Goal: Task Accomplishment & Management: Manage account settings

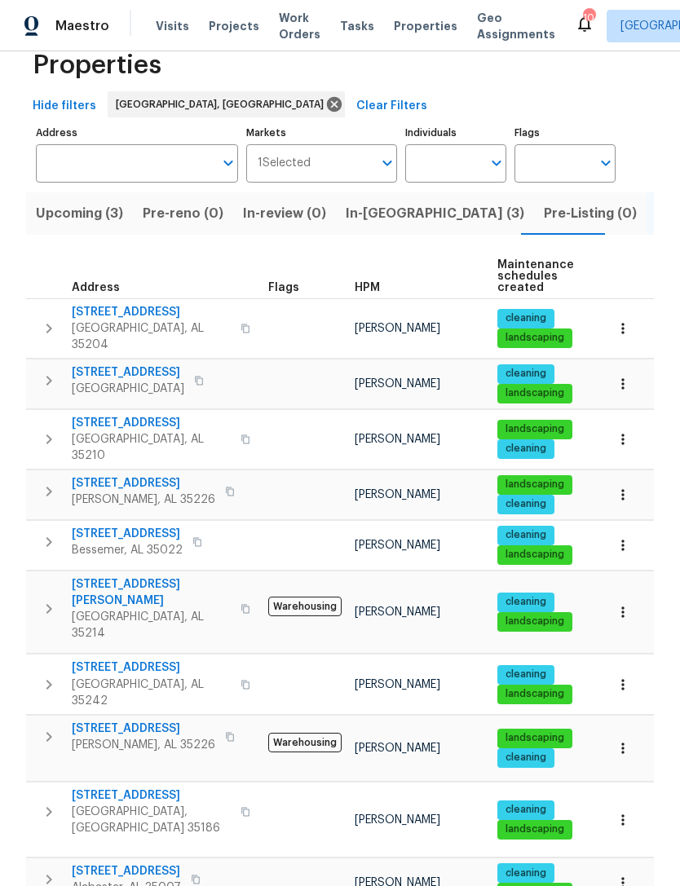
scroll to position [33, 0]
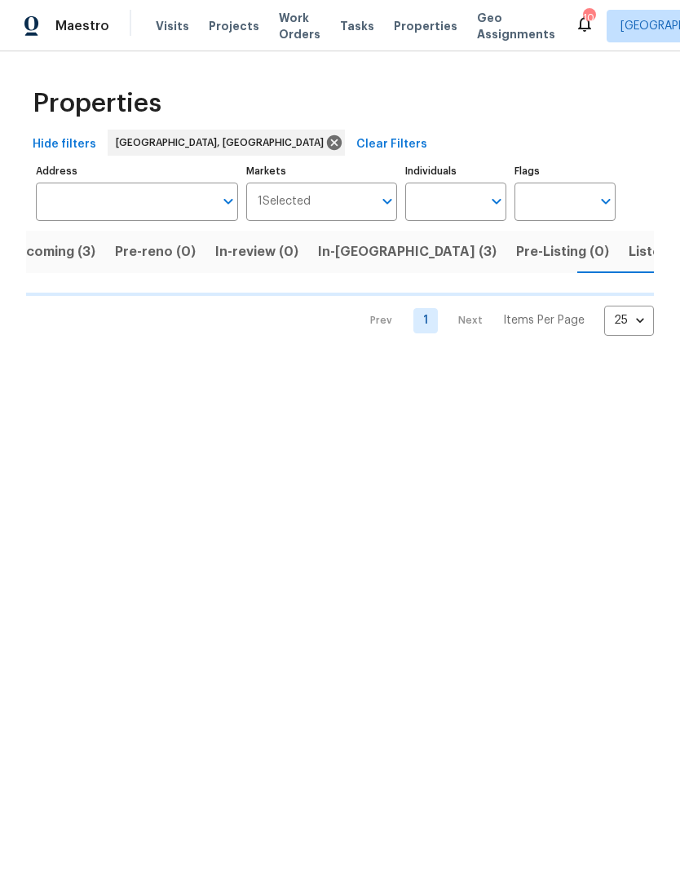
scroll to position [0, 34]
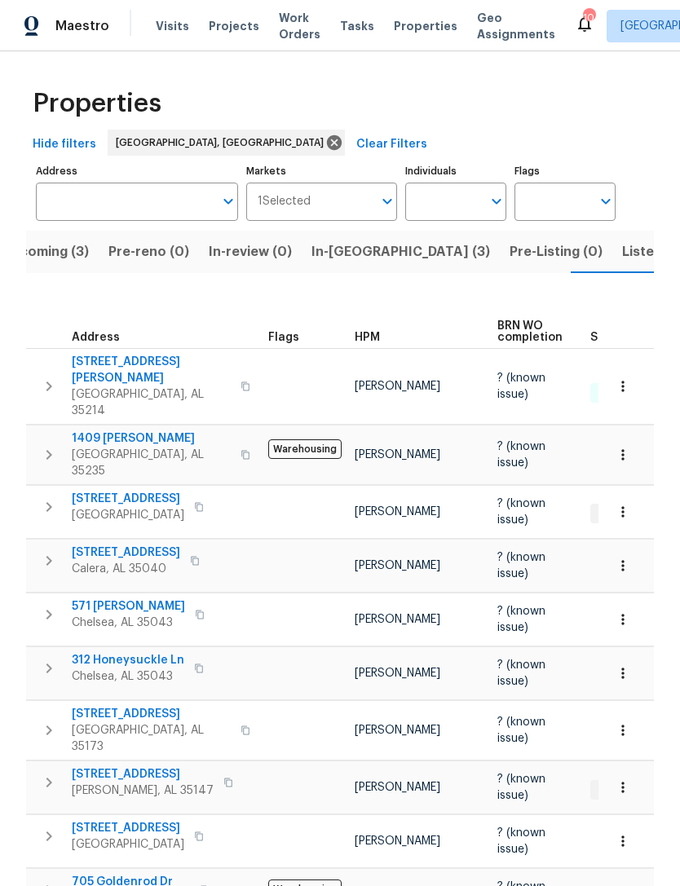
click at [124, 430] on span "1409 [PERSON_NAME]" at bounding box center [151, 438] width 159 height 16
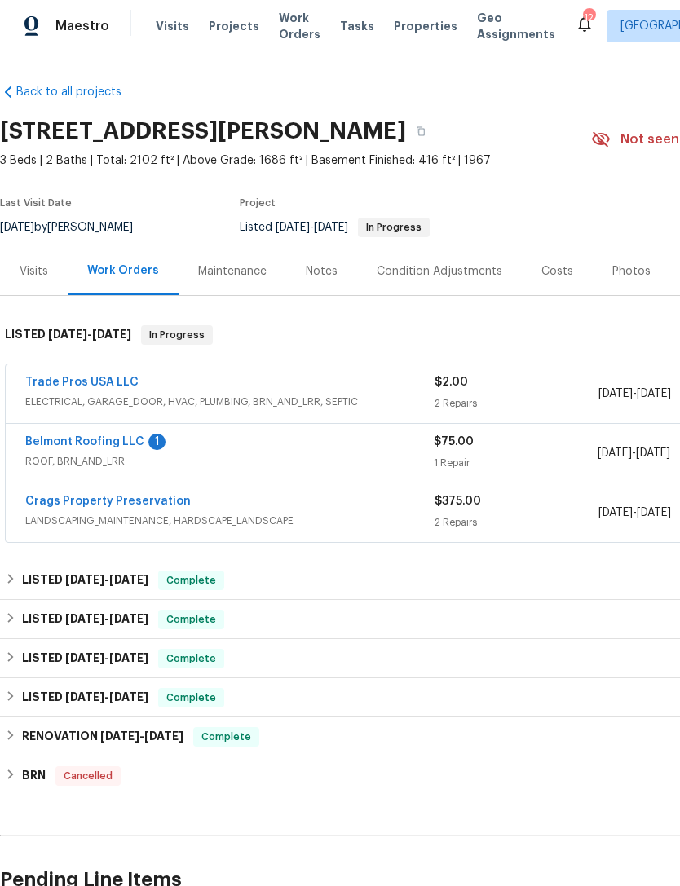
click at [88, 440] on link "Belmont Roofing LLC" at bounding box center [84, 441] width 119 height 11
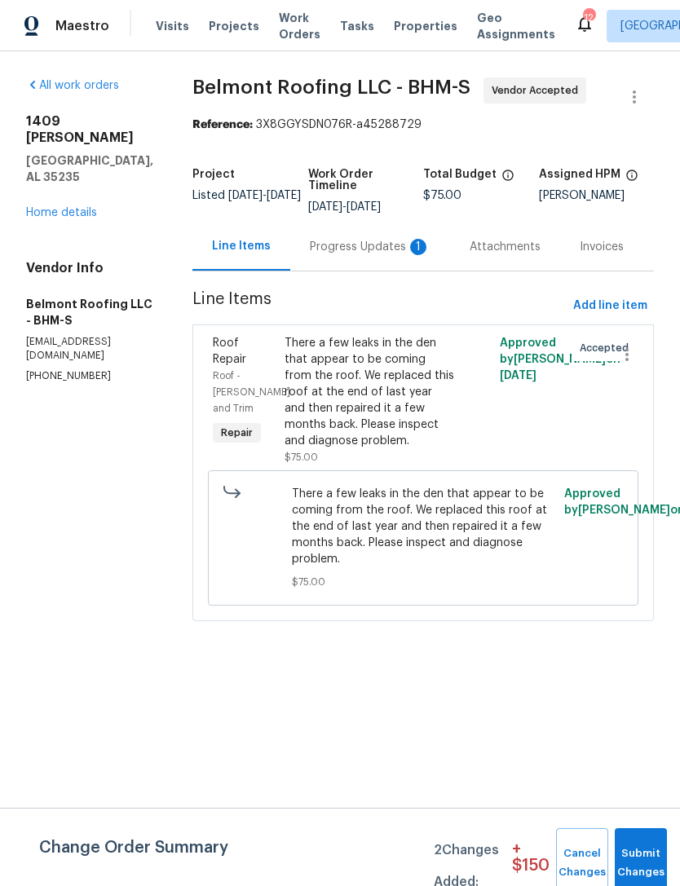
click at [361, 255] on div "Progress Updates 1" at bounding box center [370, 247] width 121 height 16
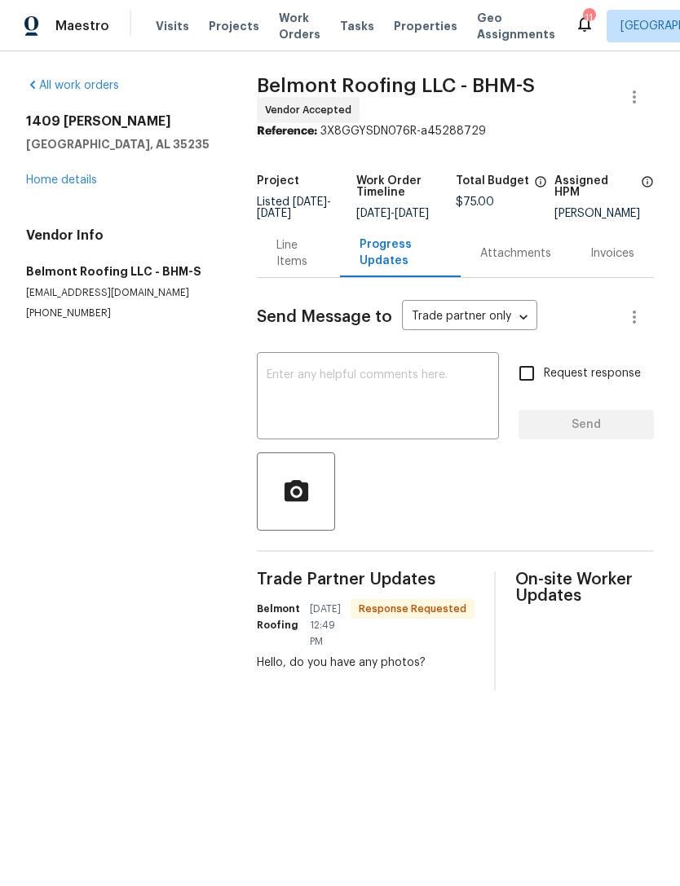
click at [482, 381] on textarea at bounding box center [377, 397] width 222 height 57
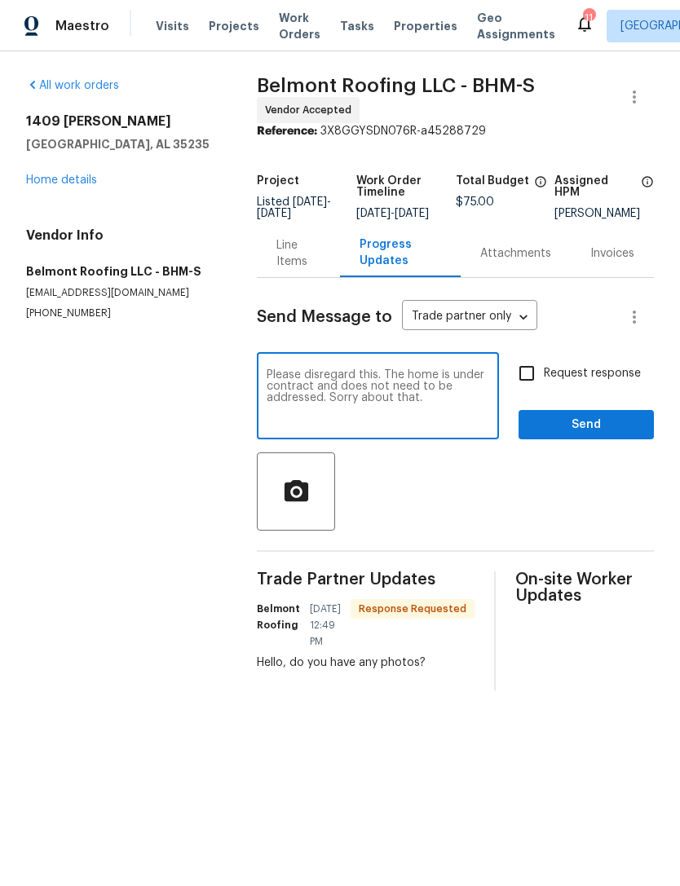
type textarea "Please disregard this. The home is under contract and does not need to be addre…"
click at [583, 382] on span "Request response" at bounding box center [592, 373] width 97 height 17
click at [544, 382] on input "Request response" at bounding box center [526, 373] width 34 height 34
checkbox input "true"
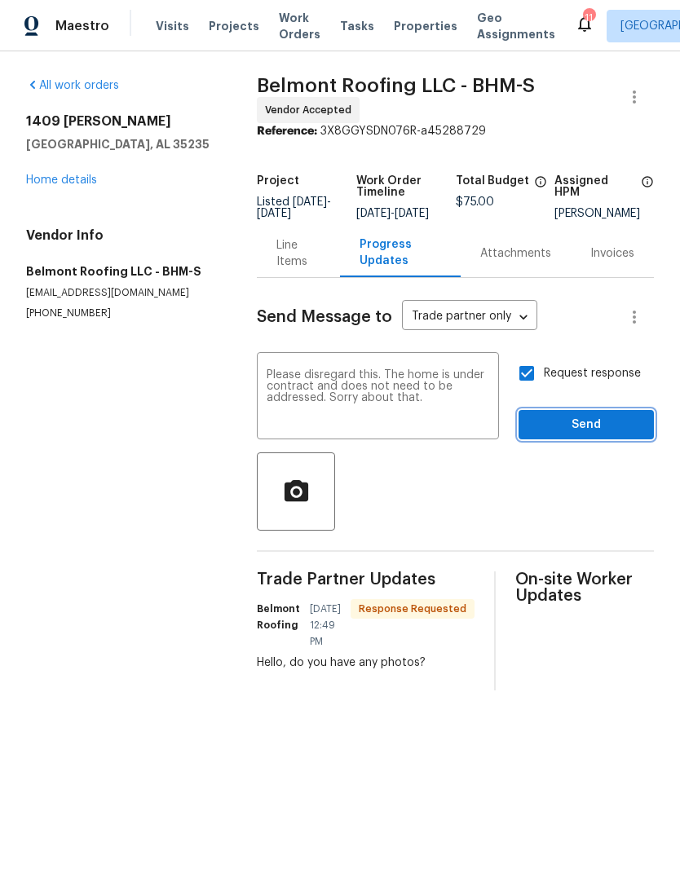
click at [605, 435] on span "Send" at bounding box center [585, 425] width 109 height 20
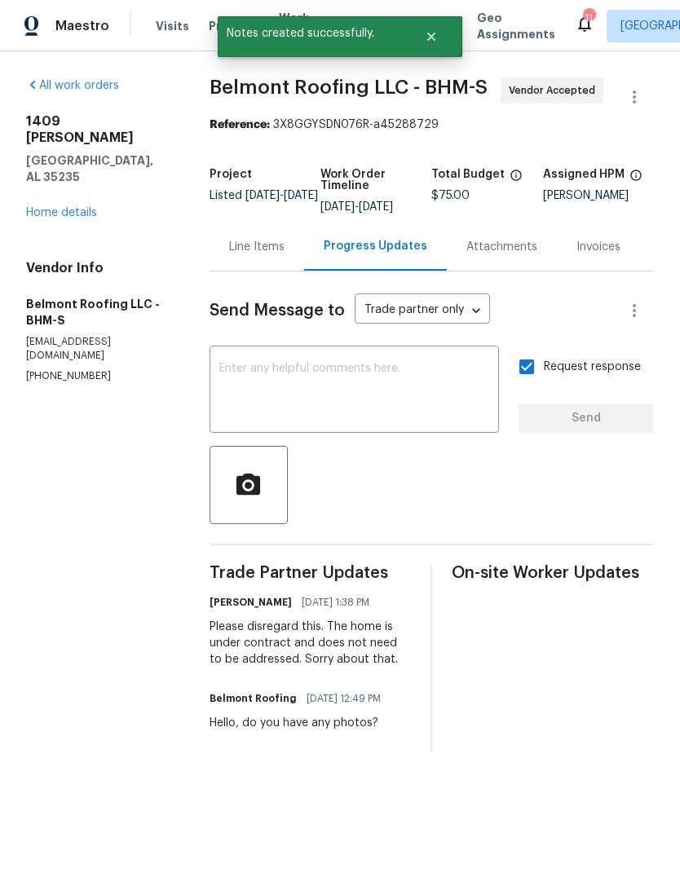
click at [46, 207] on link "Home details" at bounding box center [61, 212] width 71 height 11
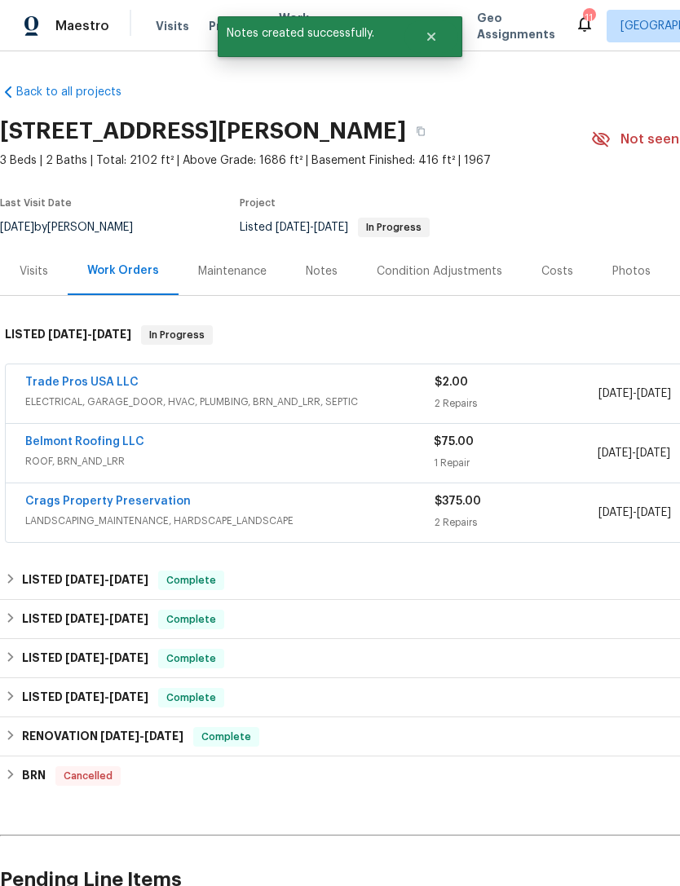
click at [52, 385] on link "Trade Pros USA LLC" at bounding box center [81, 381] width 113 height 11
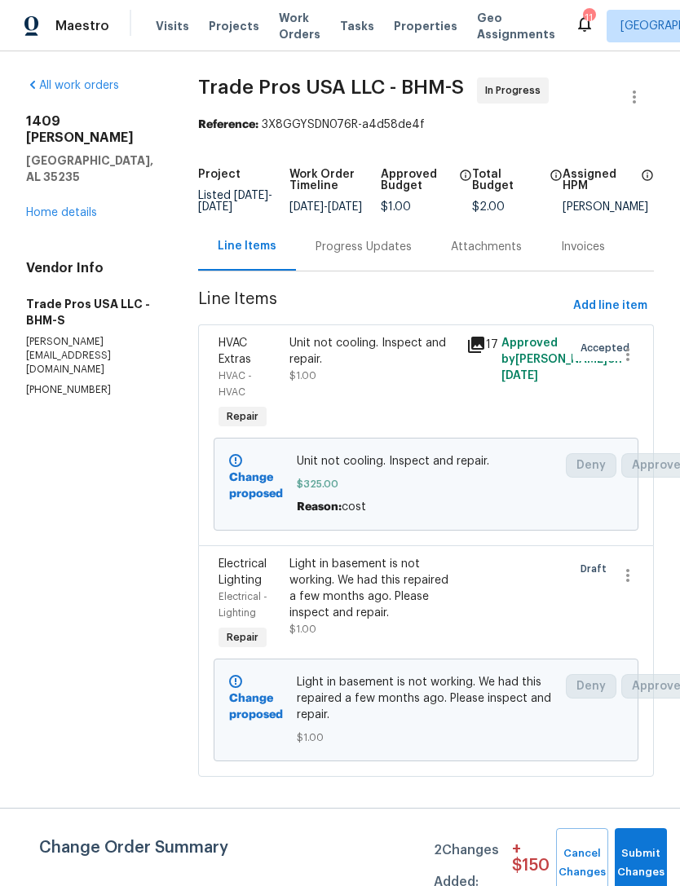
click at [360, 271] on div "Progress Updates" at bounding box center [363, 246] width 135 height 48
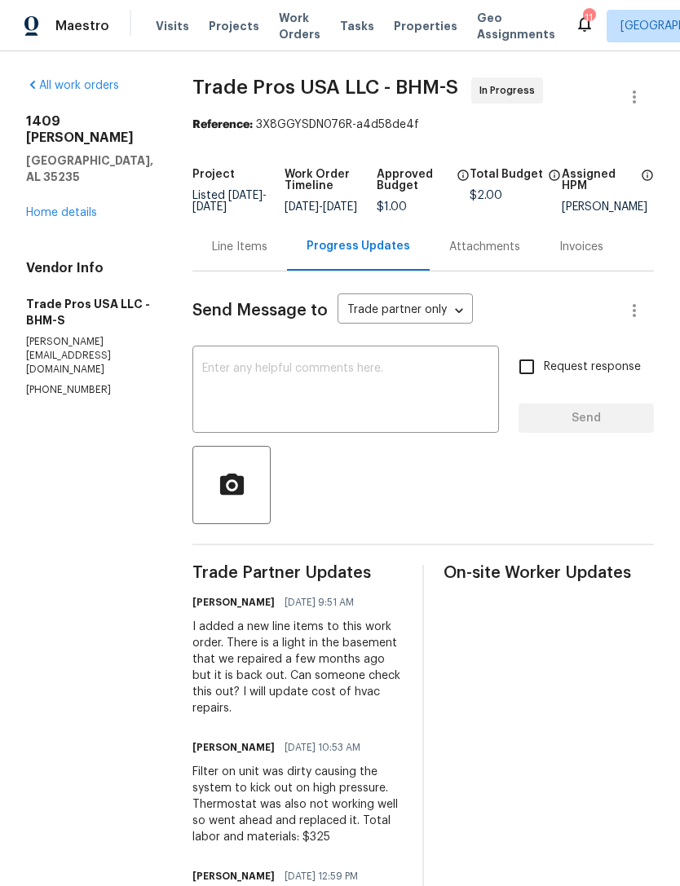
click at [376, 390] on textarea at bounding box center [345, 391] width 287 height 57
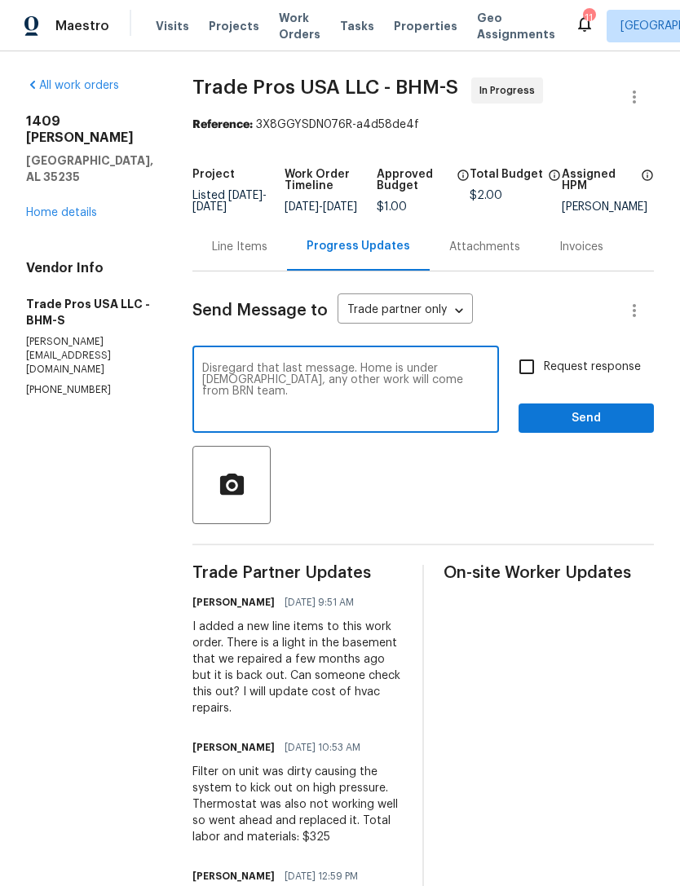
type textarea "Disregard that last message. Home is under contract, any other work will come f…"
click at [583, 375] on span "Request response" at bounding box center [592, 367] width 97 height 17
click at [544, 375] on input "Request response" at bounding box center [526, 367] width 34 height 34
checkbox input "true"
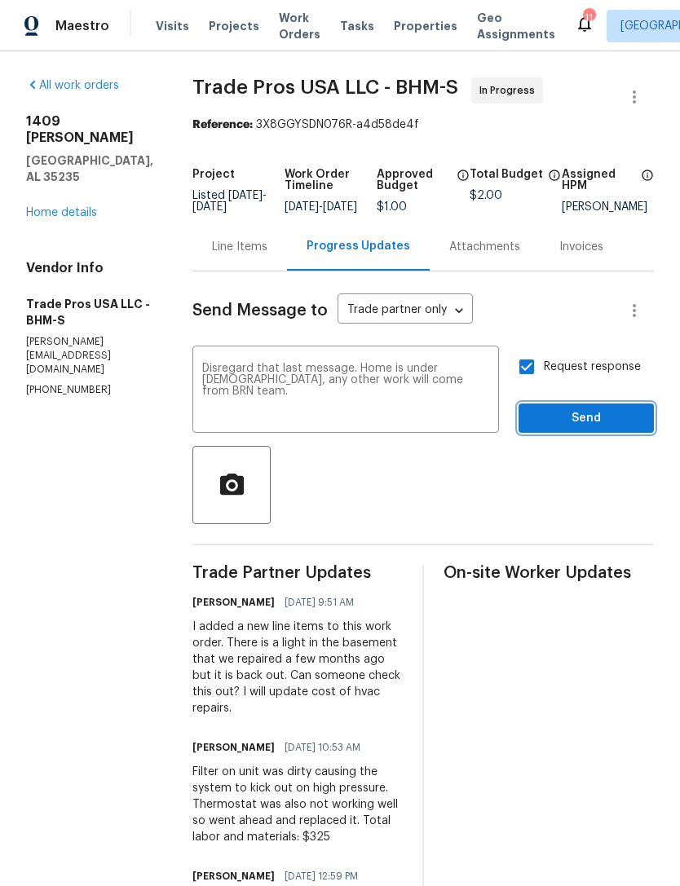
click at [604, 429] on span "Send" at bounding box center [585, 418] width 109 height 20
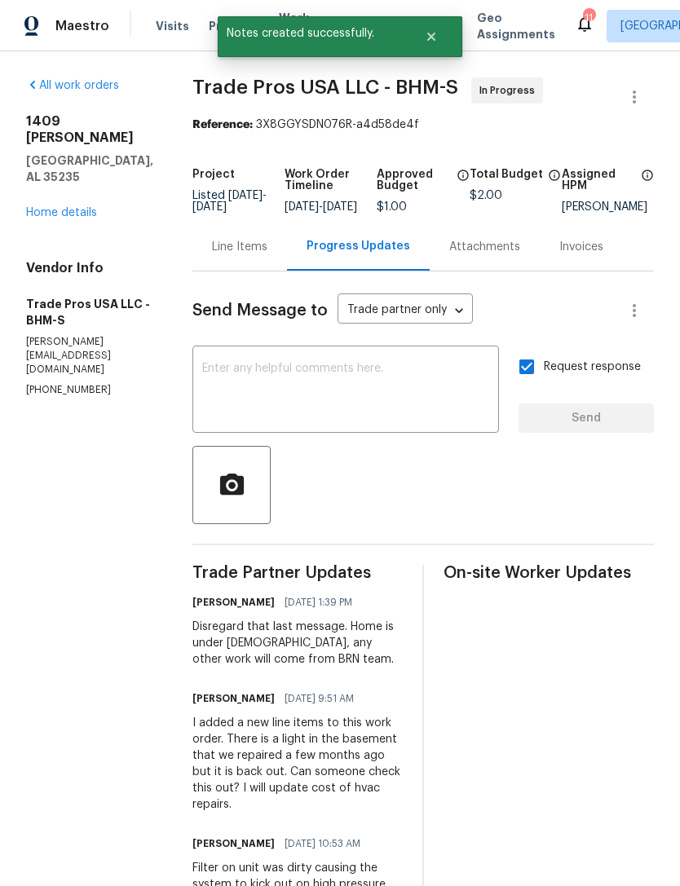
click at [238, 255] on div "Line Items" at bounding box center [239, 247] width 55 height 16
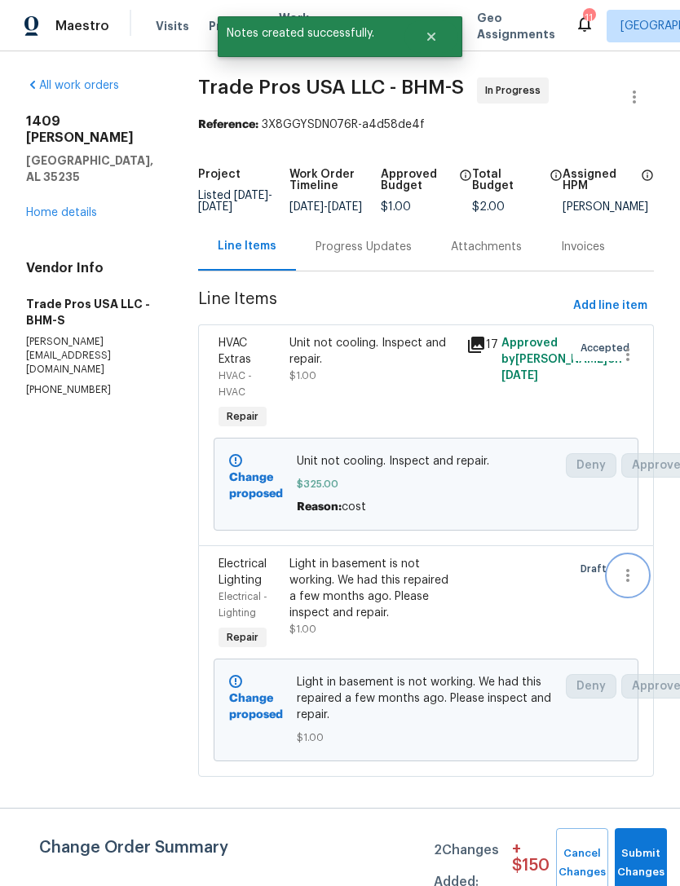
click at [630, 585] on icon "button" at bounding box center [628, 576] width 20 height 20
click at [638, 595] on li "Cancel" at bounding box center [634, 589] width 63 height 27
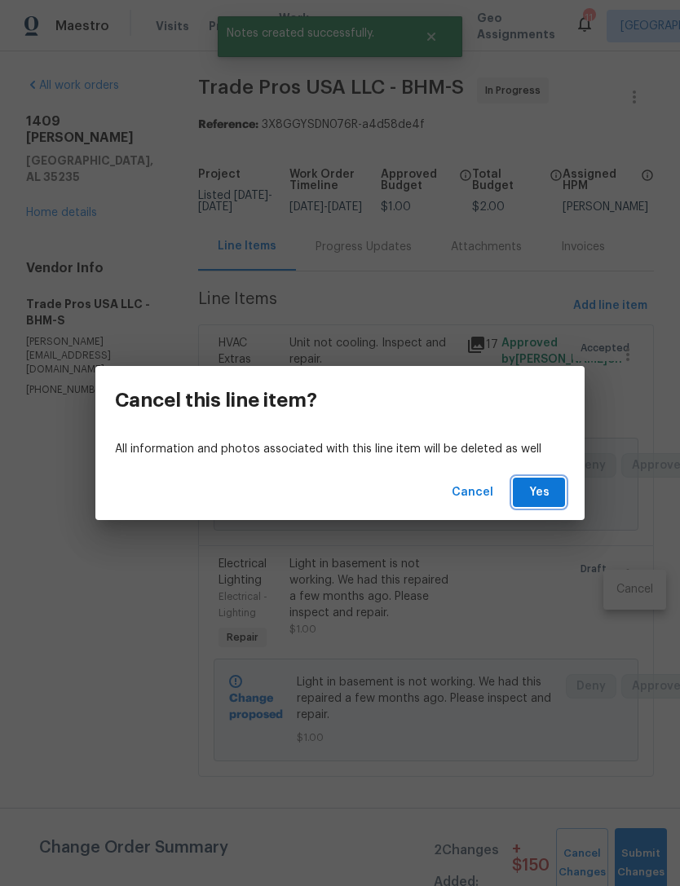
click at [558, 501] on button "Yes" at bounding box center [539, 493] width 52 height 30
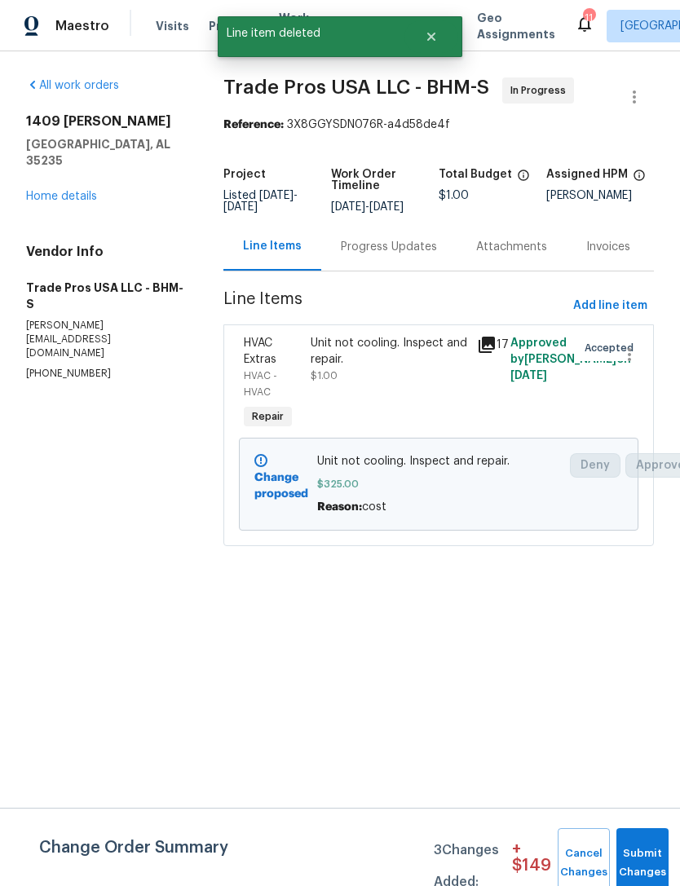
click at [55, 191] on link "Home details" at bounding box center [61, 196] width 71 height 11
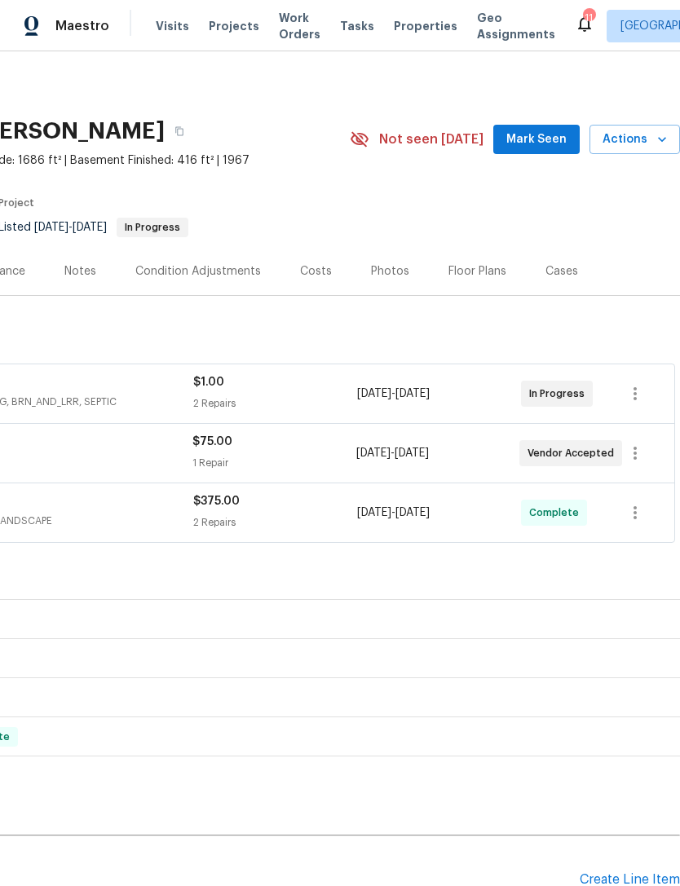
scroll to position [0, 241]
click at [636, 447] on icon "button" at bounding box center [635, 453] width 20 height 20
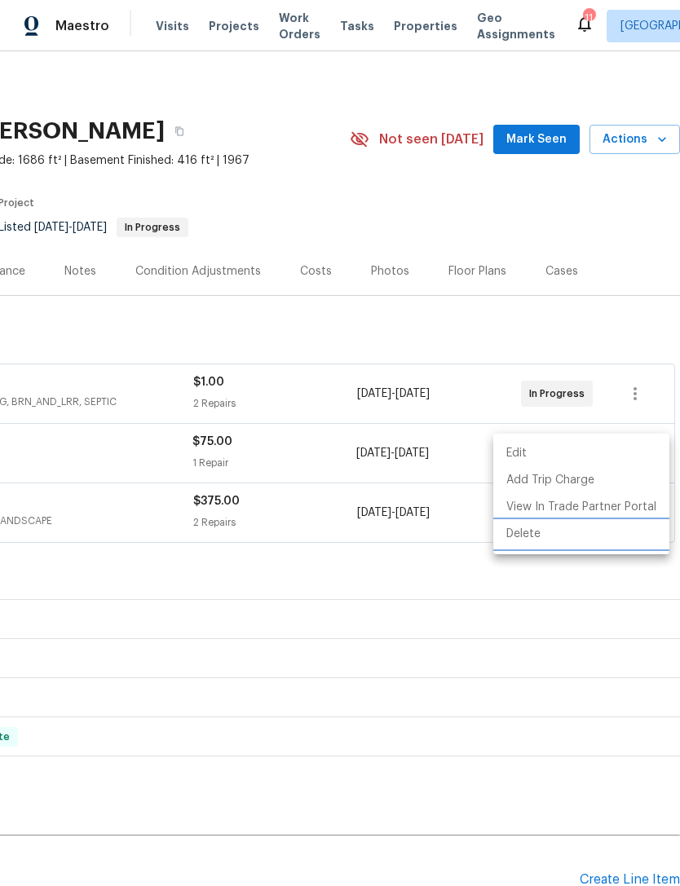
click at [584, 534] on li "Delete" at bounding box center [581, 534] width 176 height 27
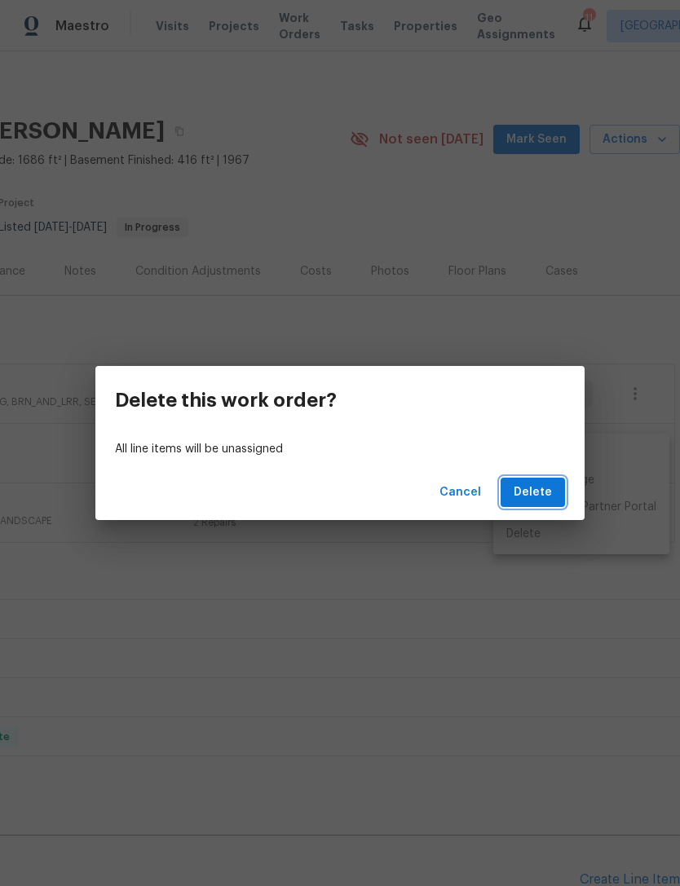
click at [549, 491] on span "Delete" at bounding box center [532, 492] width 38 height 20
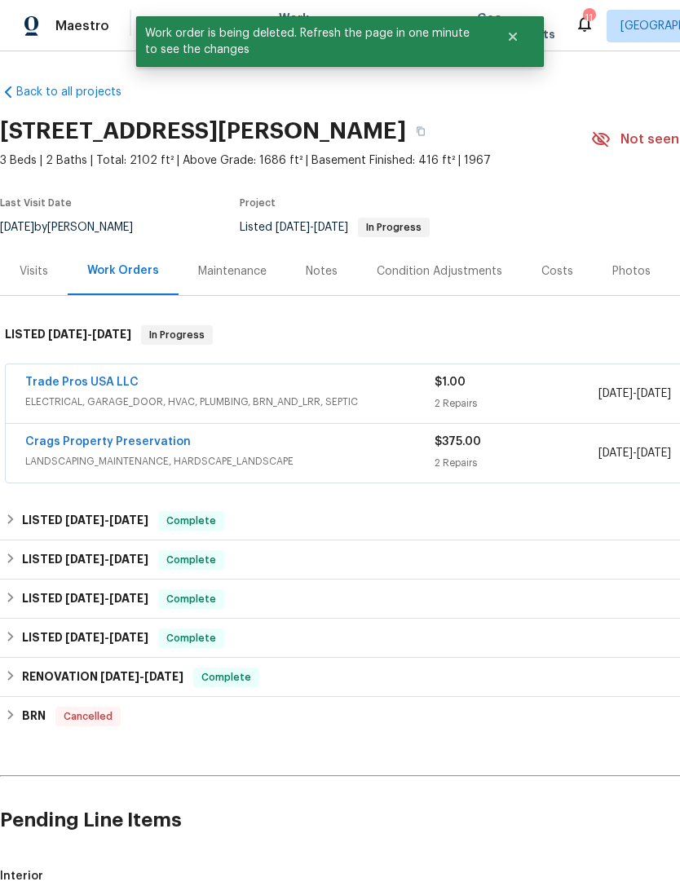
scroll to position [0, 0]
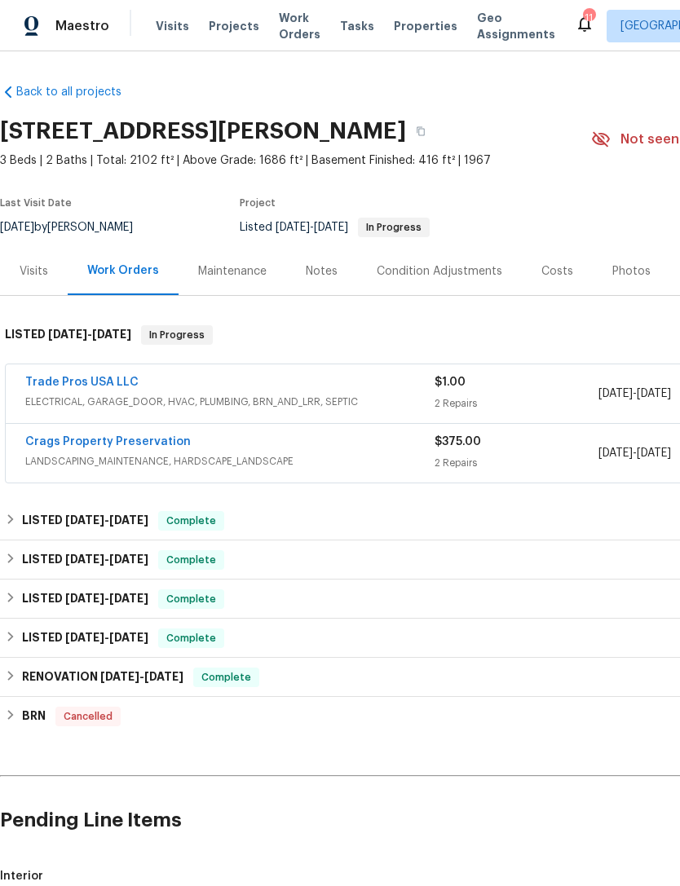
click at [400, 20] on span "Properties" at bounding box center [426, 26] width 64 height 16
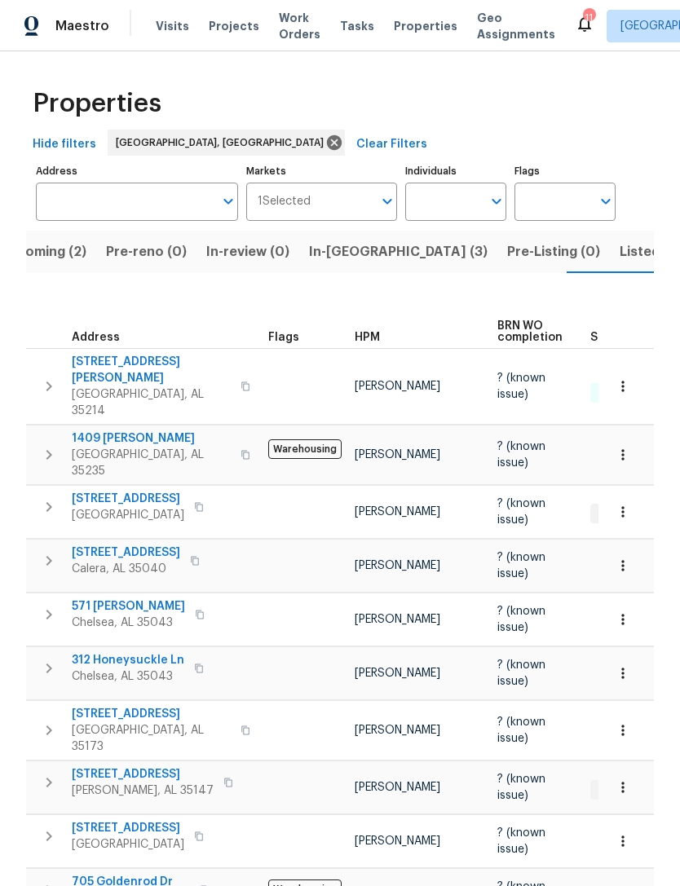
scroll to position [-2, 0]
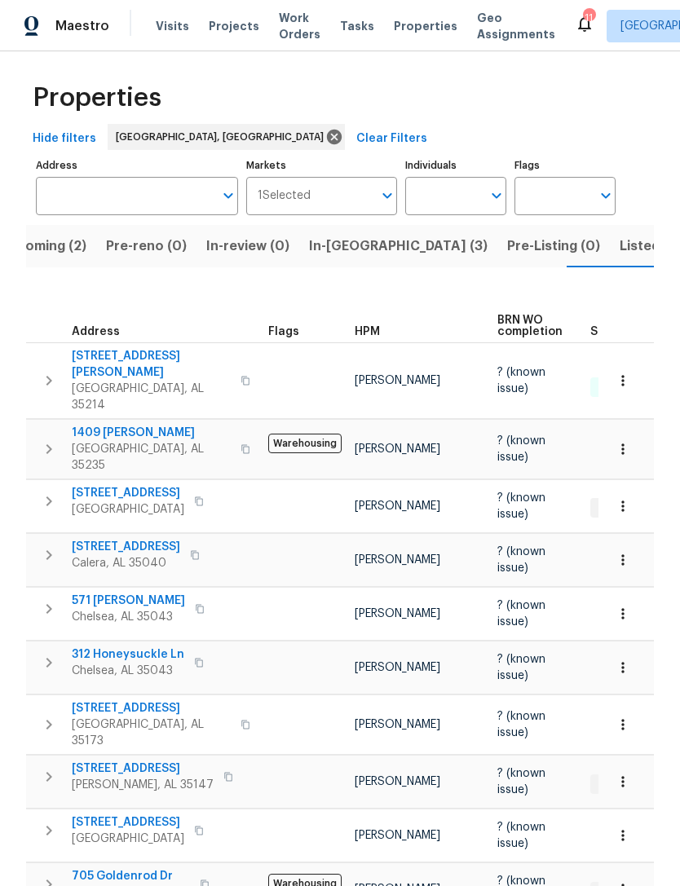
scroll to position [3, 0]
